Goal: Transaction & Acquisition: Purchase product/service

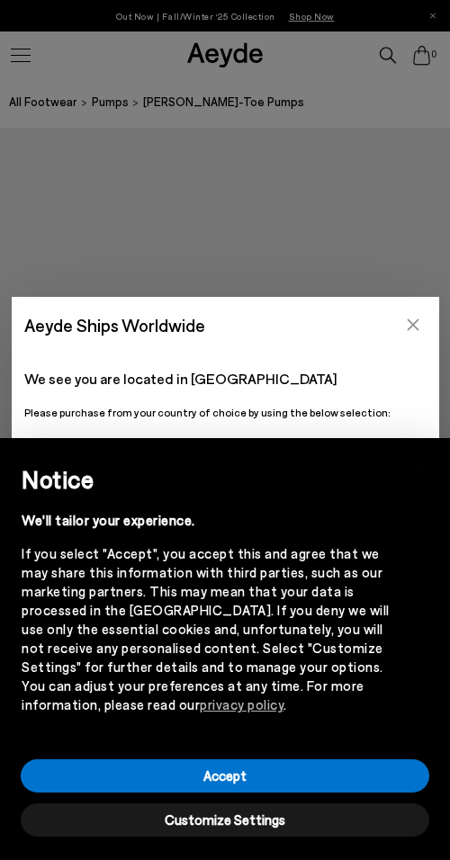
click at [421, 318] on button "Close" at bounding box center [413, 324] width 27 height 27
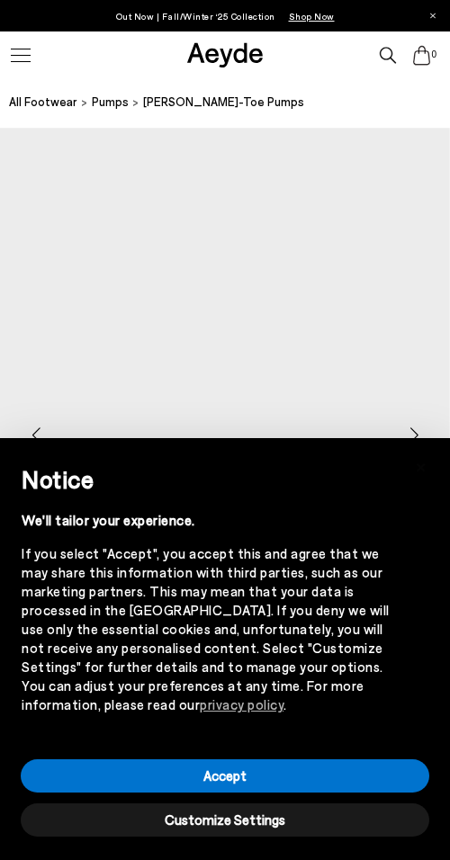
click at [421, 318] on img "1 / 6" at bounding box center [225, 428] width 450 height 600
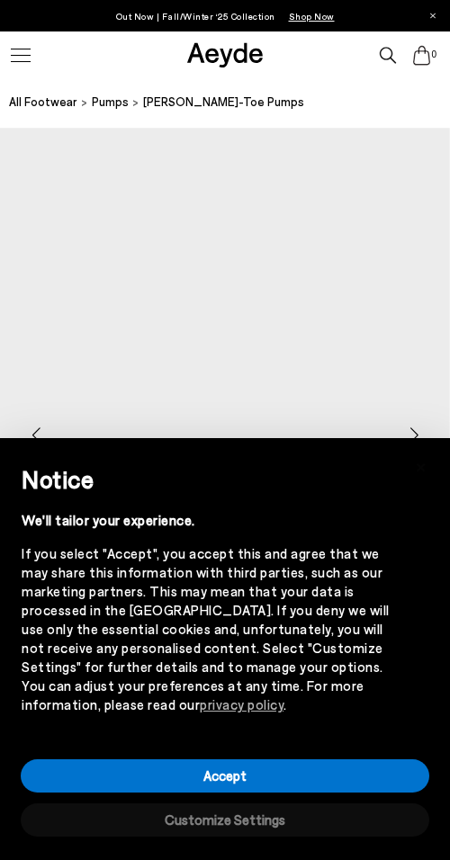
click at [212, 834] on button "Customize Settings" at bounding box center [225, 820] width 409 height 33
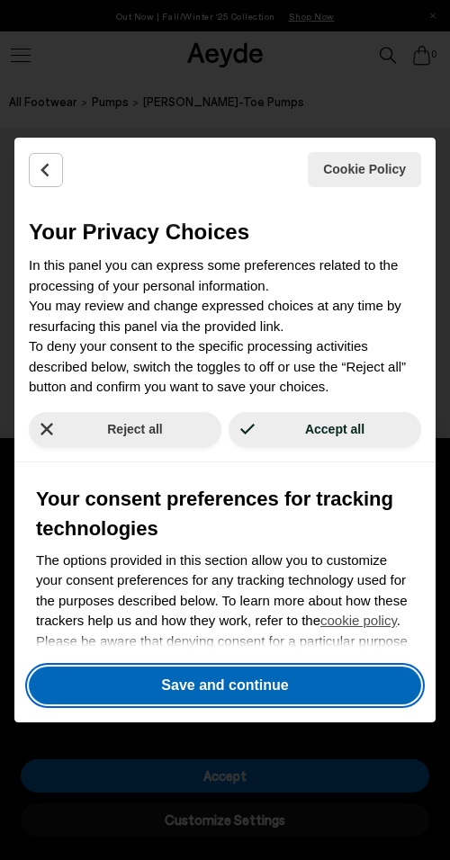
click at [212, 685] on button "Save and continue" at bounding box center [225, 686] width 392 height 38
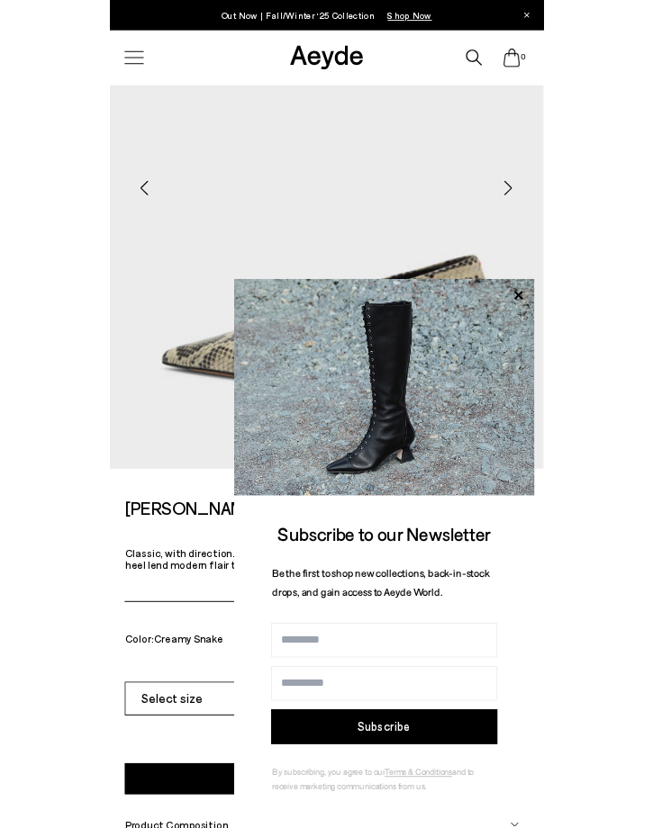
scroll to position [510, 0]
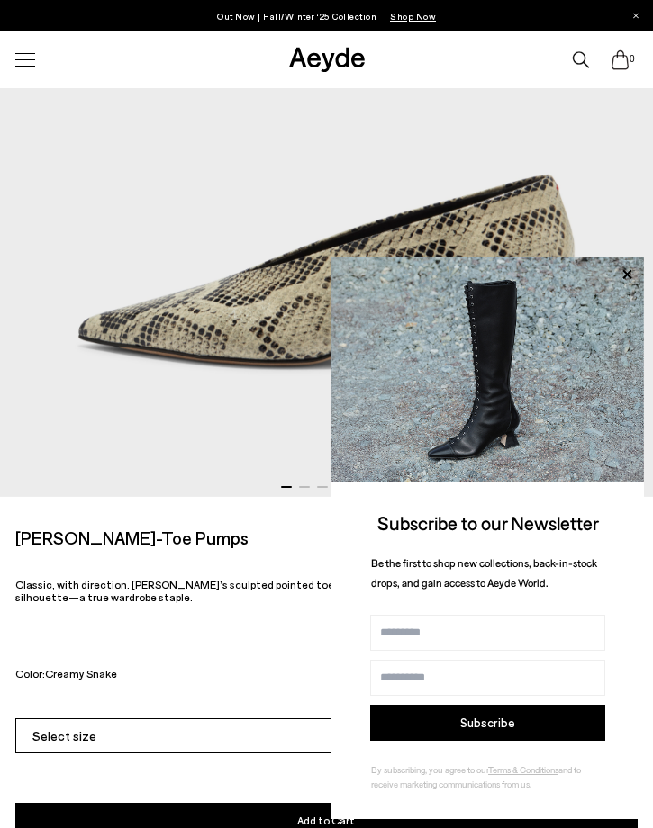
click at [323, 64] on icon at bounding box center [326, 59] width 82 height 29
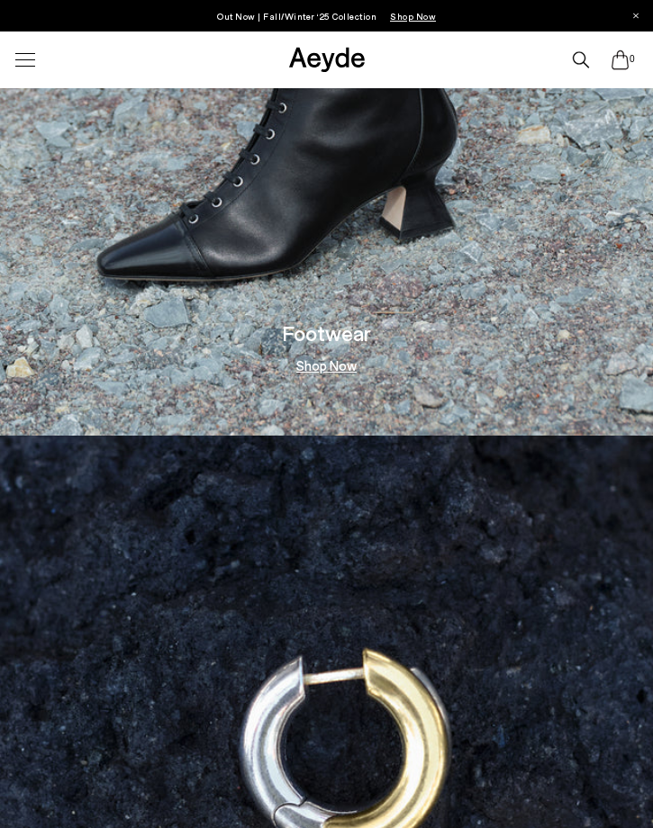
scroll to position [1748, 0]
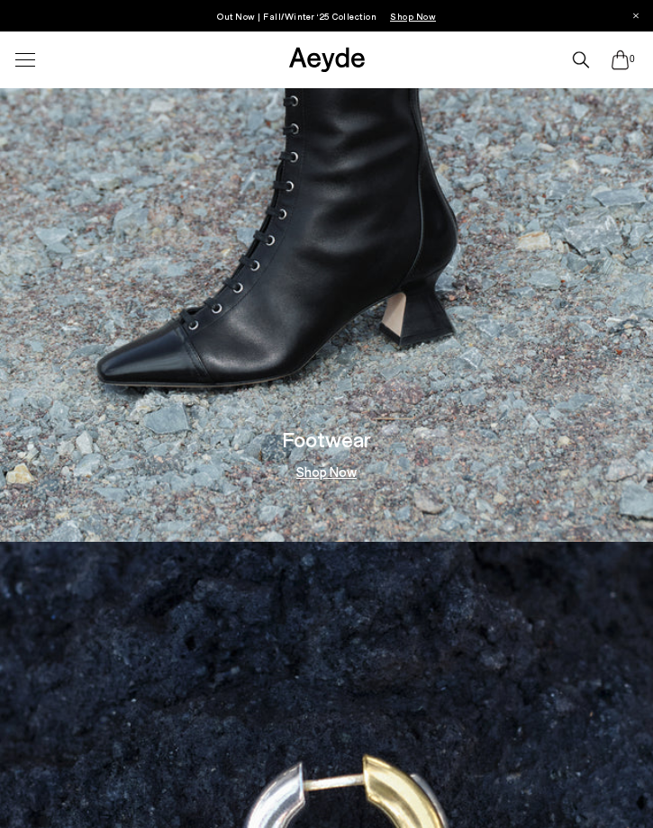
click at [342, 287] on img at bounding box center [326, 52] width 653 height 979
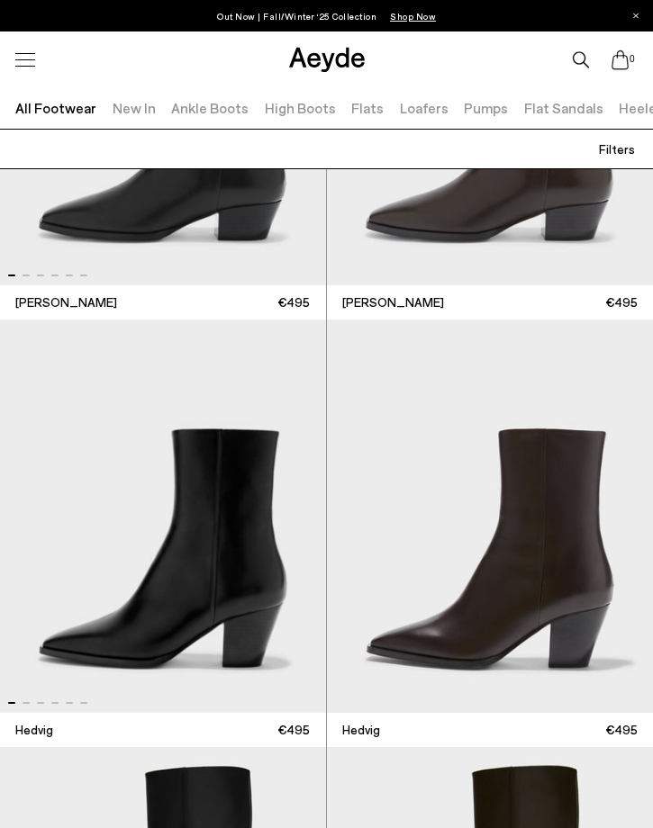
scroll to position [2432, 0]
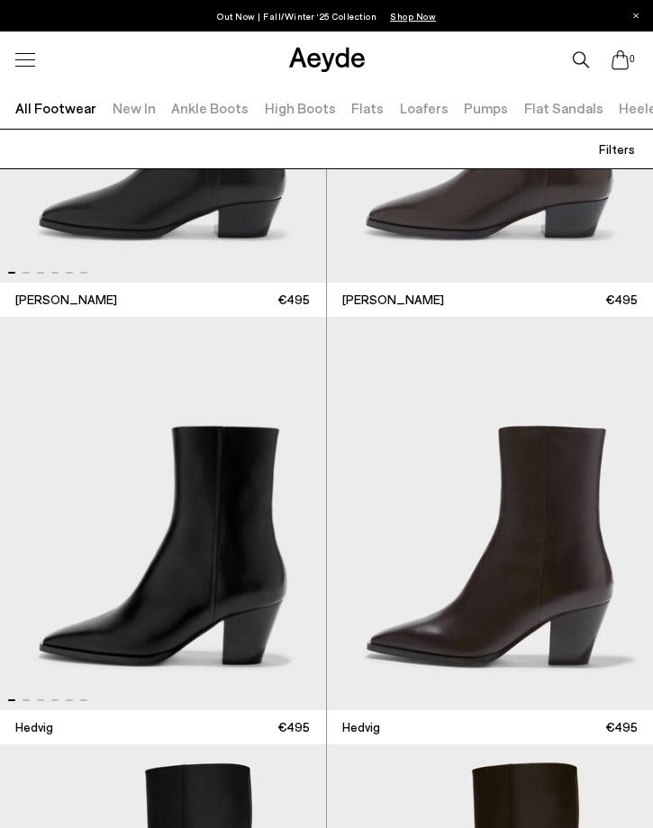
click at [194, 258] on div at bounding box center [158, 268] width 326 height 22
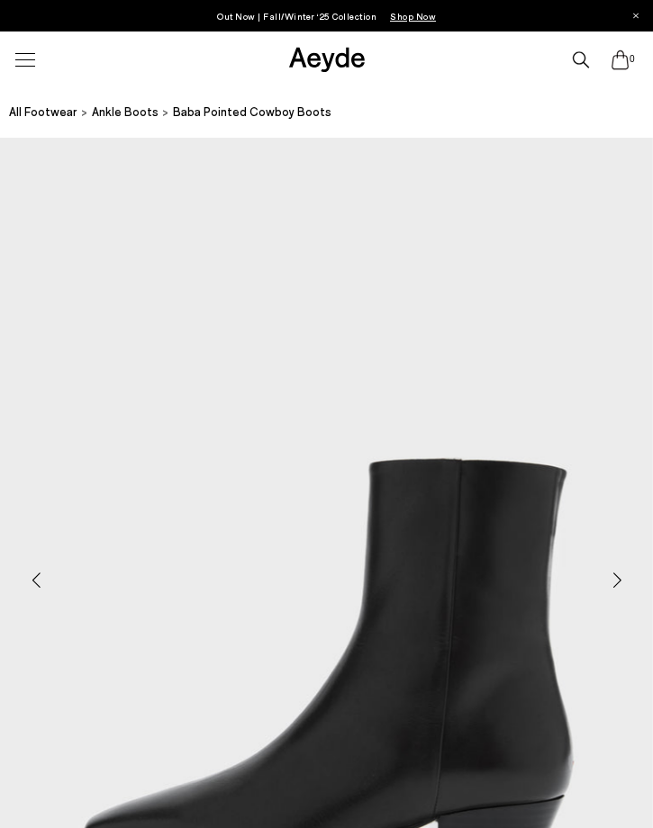
click at [318, 54] on icon at bounding box center [326, 59] width 82 height 29
